Goal: Transaction & Acquisition: Obtain resource

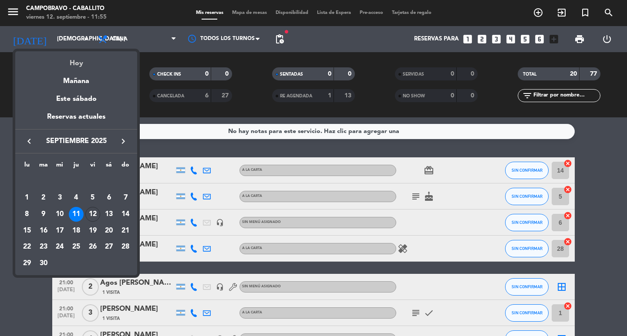
click at [67, 64] on div "Hoy" at bounding box center [76, 60] width 122 height 18
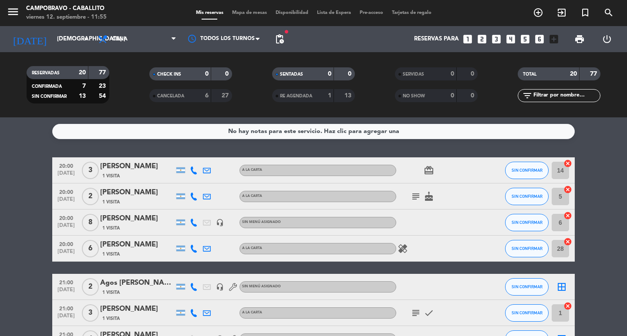
type input "vie. [DATE]"
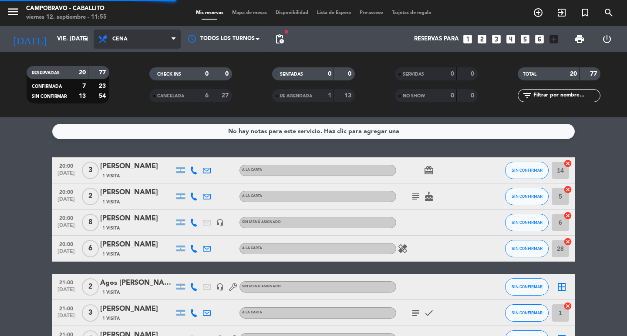
click at [131, 36] on span "Cena" at bounding box center [137, 39] width 87 height 19
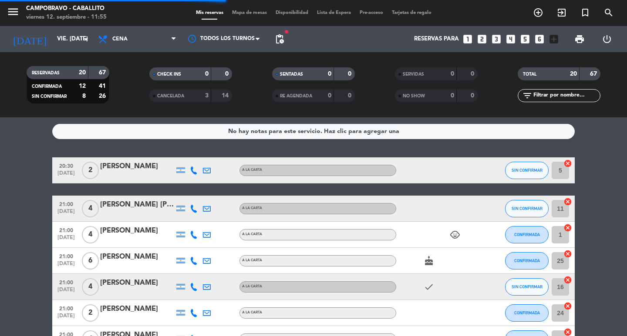
click at [132, 79] on filter-checkbox "CHECK INS 0 0" at bounding box center [190, 73] width 123 height 13
click at [576, 40] on span "print" at bounding box center [579, 39] width 10 height 10
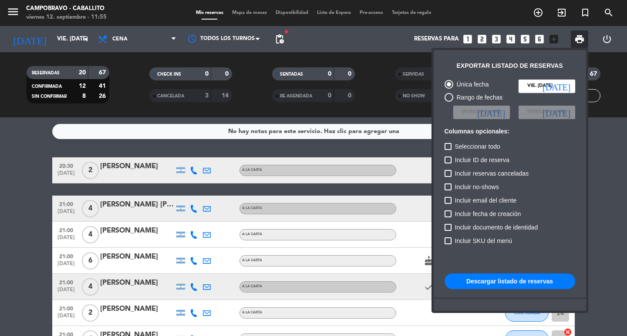
click at [529, 286] on button "Descargar listado de reservas" at bounding box center [509, 282] width 131 height 16
click at [128, 46] on div at bounding box center [313, 168] width 627 height 336
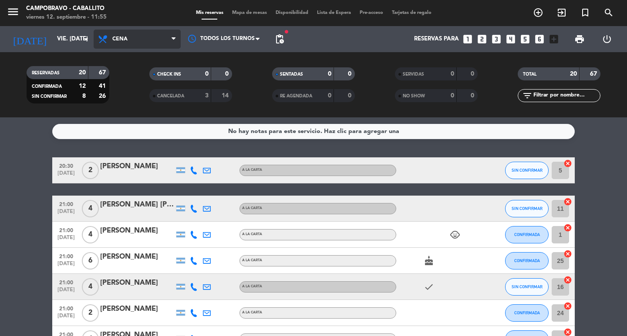
click at [134, 43] on span "Cena" at bounding box center [137, 39] width 87 height 19
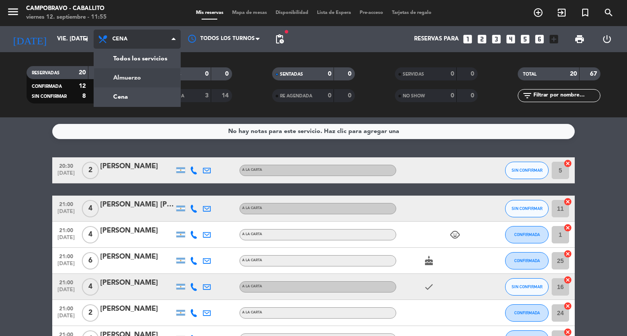
click at [135, 75] on div "menu Campobravo - caballito viernes 12. septiembre - 11:55 Mis reservas Mapa de…" at bounding box center [313, 59] width 627 height 118
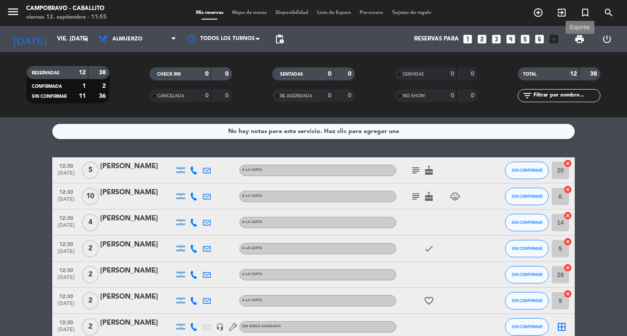
click at [581, 40] on span "print" at bounding box center [579, 39] width 10 height 10
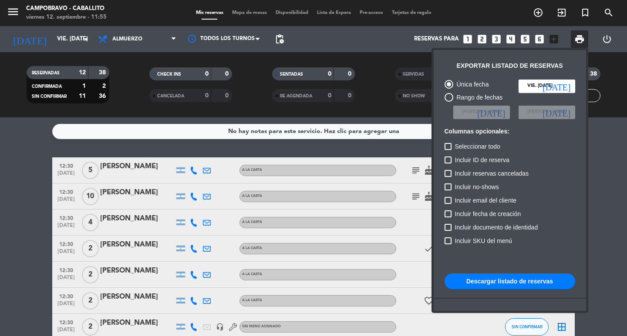
click at [495, 285] on button "Descargar listado de reservas" at bounding box center [509, 282] width 131 height 16
click at [582, 37] on span "print" at bounding box center [579, 39] width 10 height 10
